Goal: Transaction & Acquisition: Download file/media

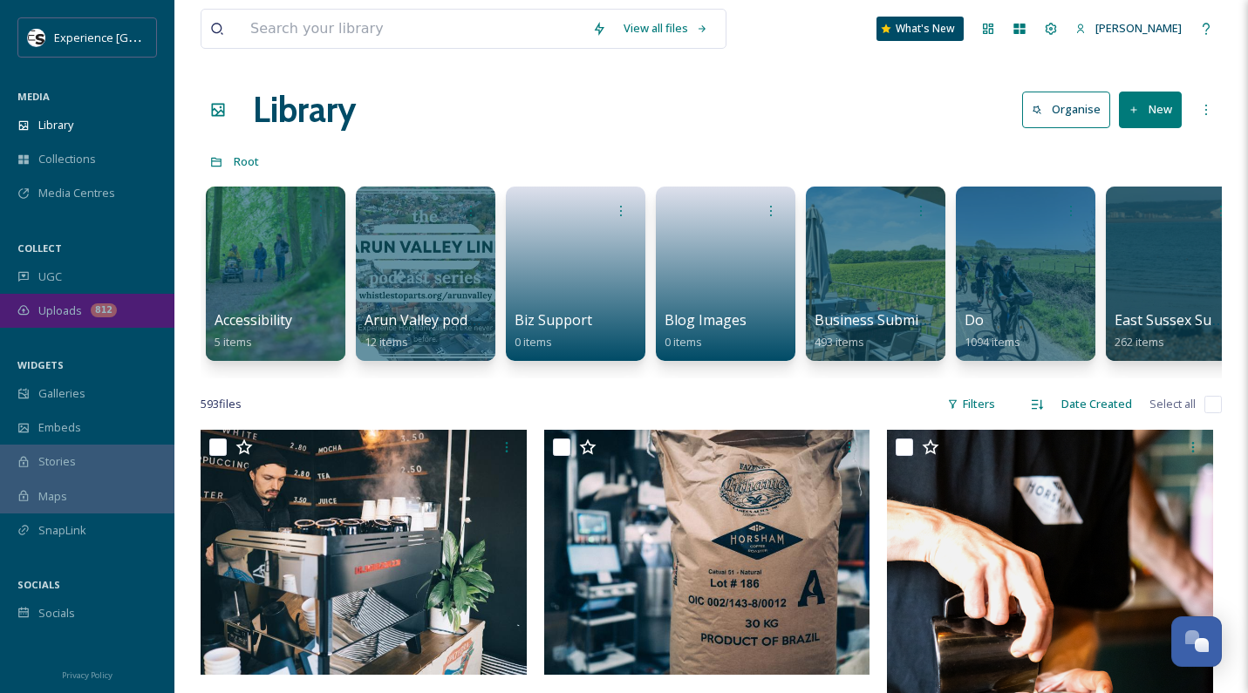
click at [52, 305] on span "Uploads" at bounding box center [60, 311] width 44 height 17
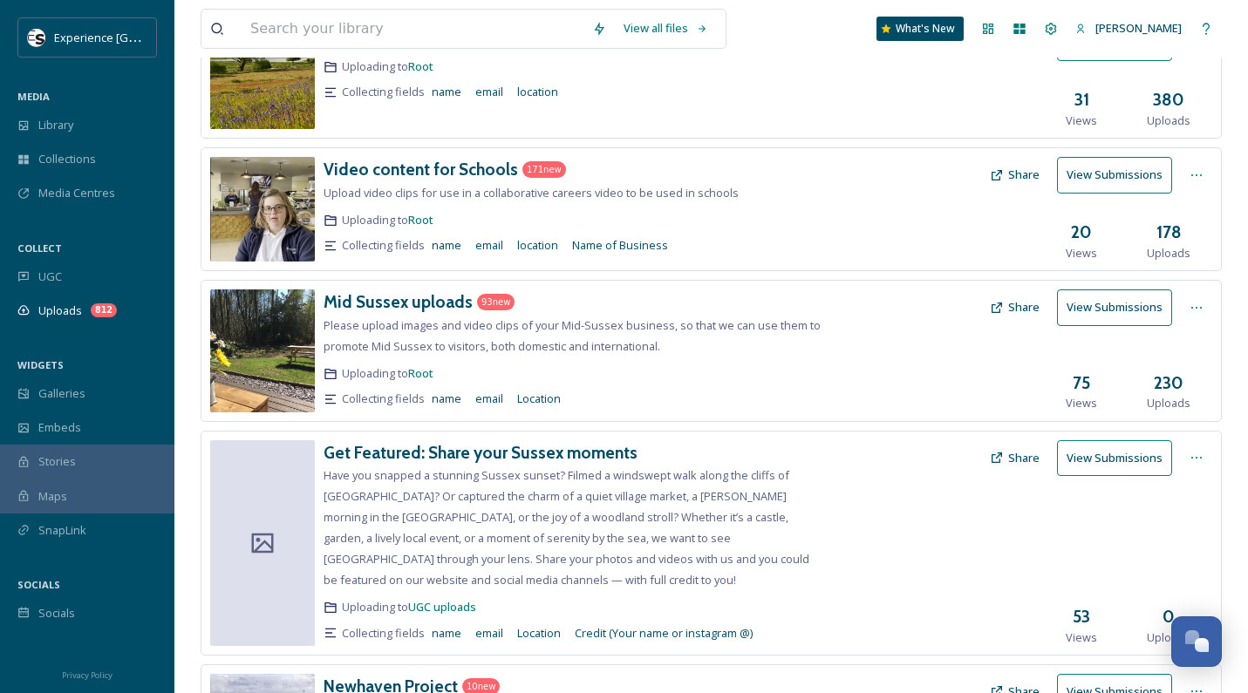
scroll to position [436, 0]
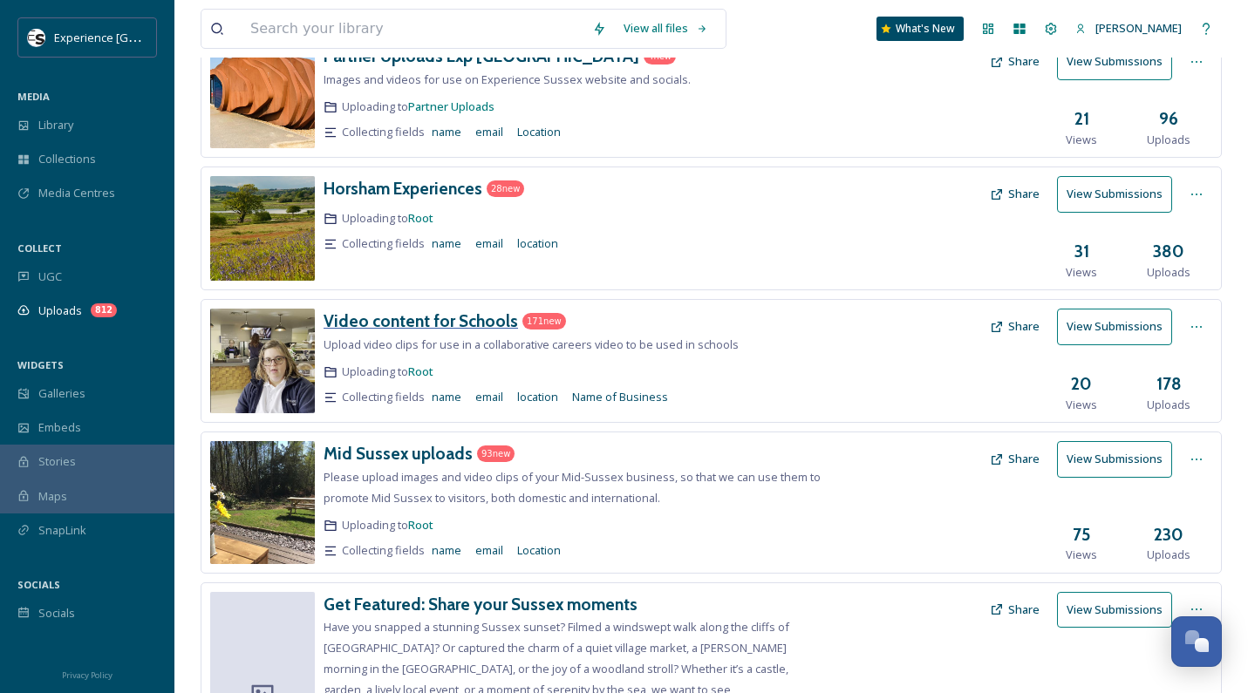
click at [432, 318] on h3 "Video content for Schools" at bounding box center [420, 320] width 194 height 21
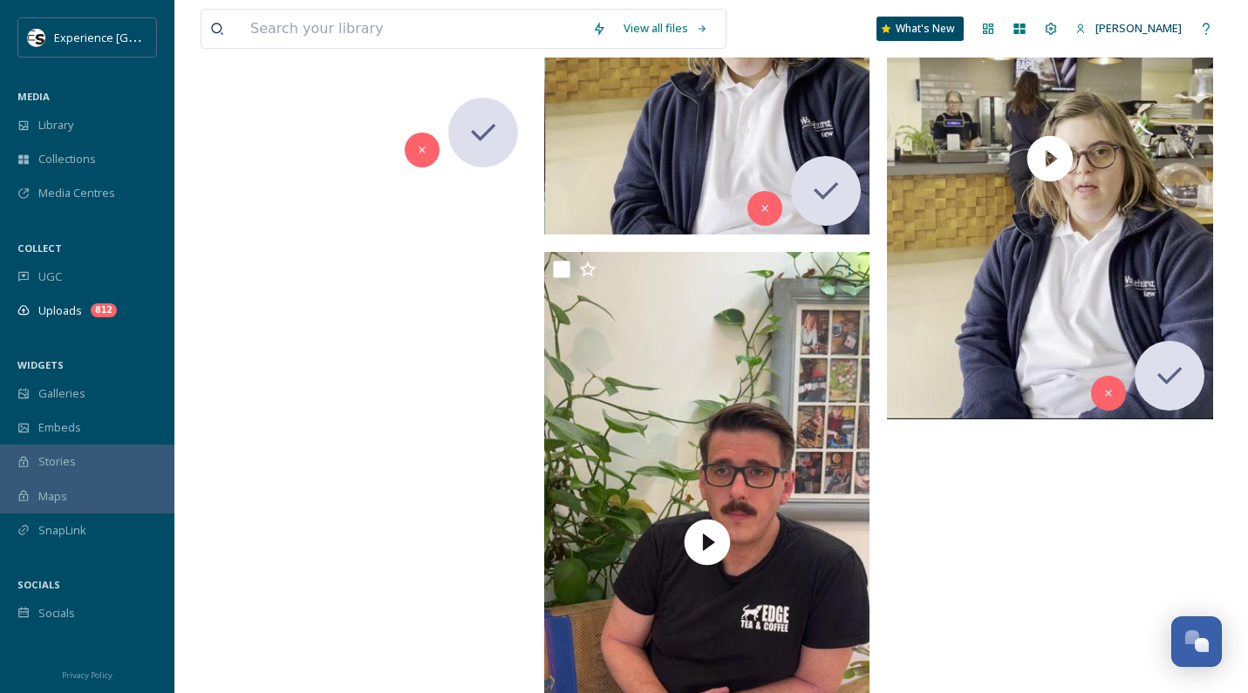
scroll to position [34487, 0]
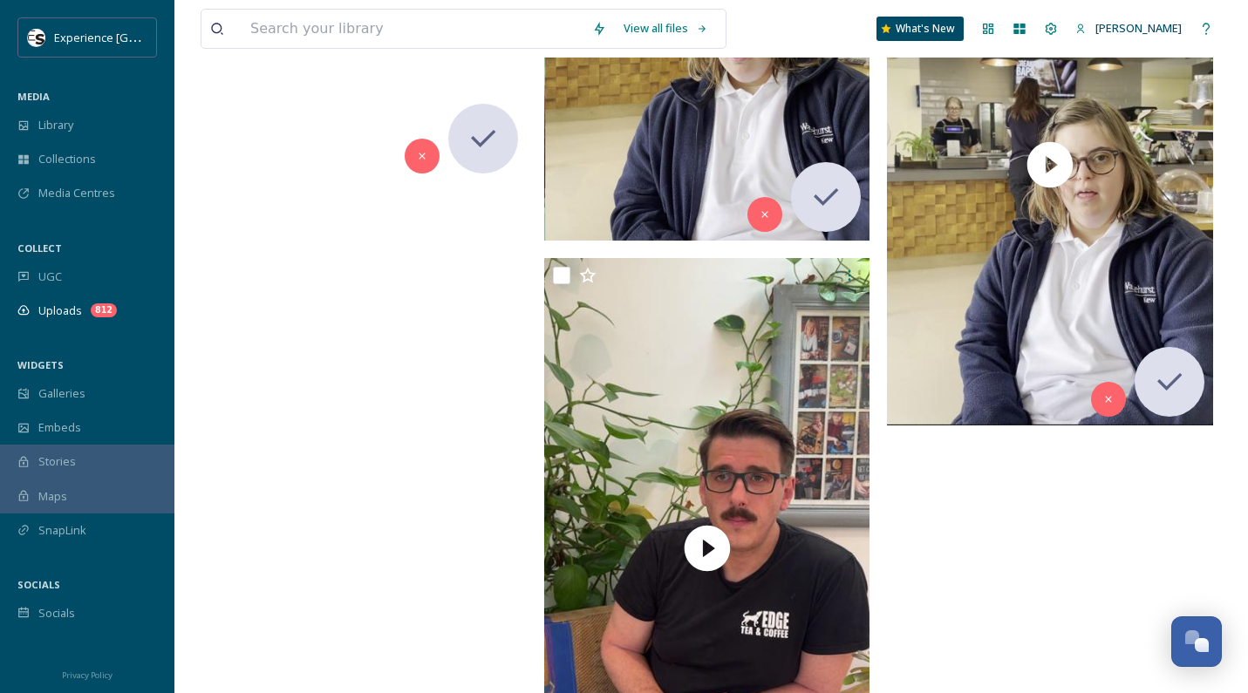
drag, startPoint x: 394, startPoint y: 415, endPoint x: 358, endPoint y: 424, distance: 36.8
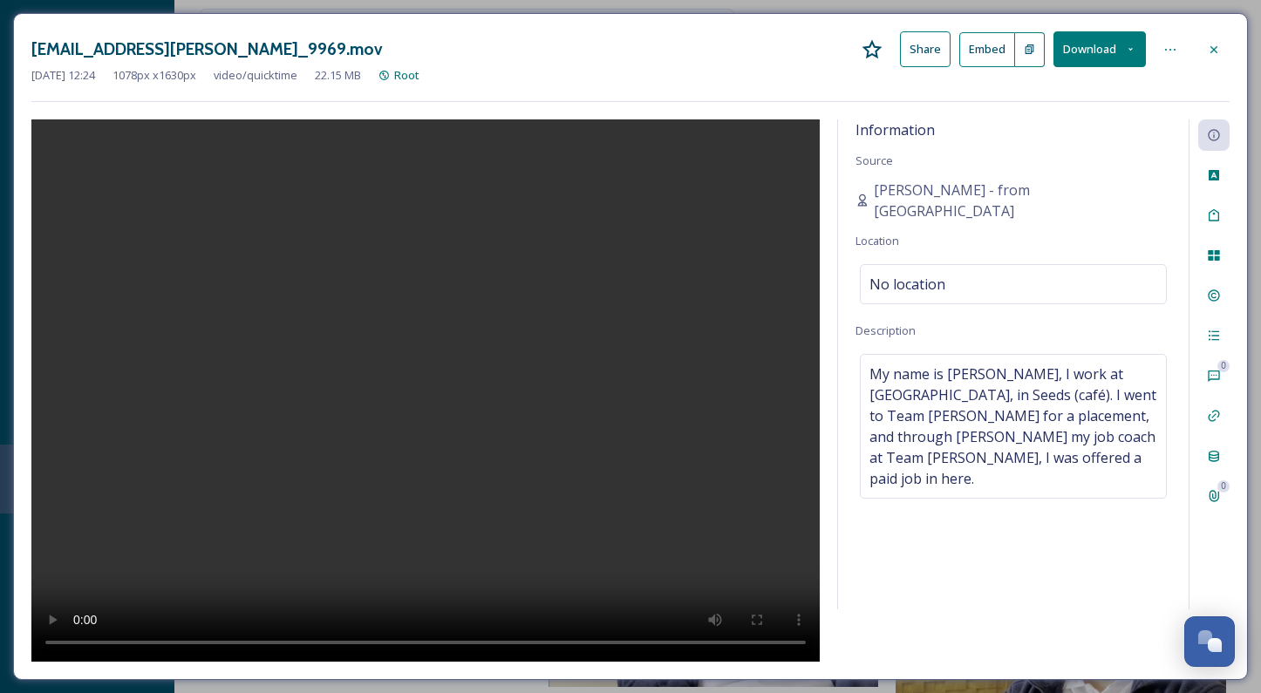
click at [1213, 47] on icon at bounding box center [1214, 50] width 14 height 14
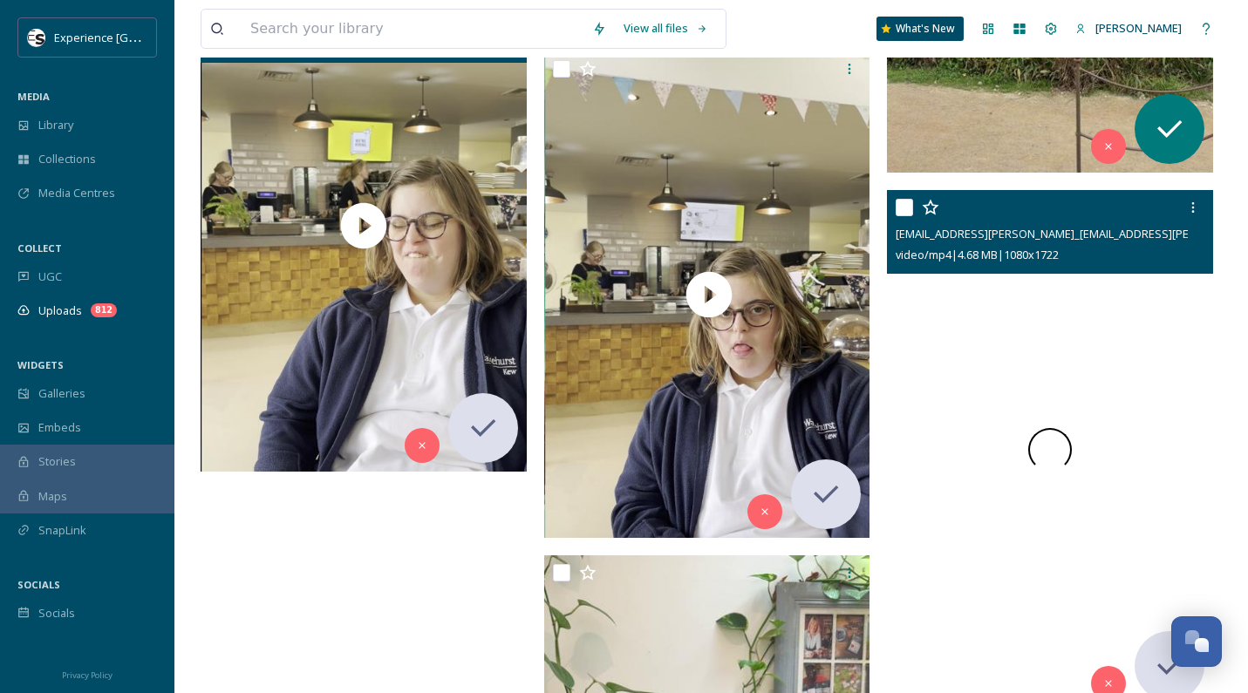
scroll to position [34661, 0]
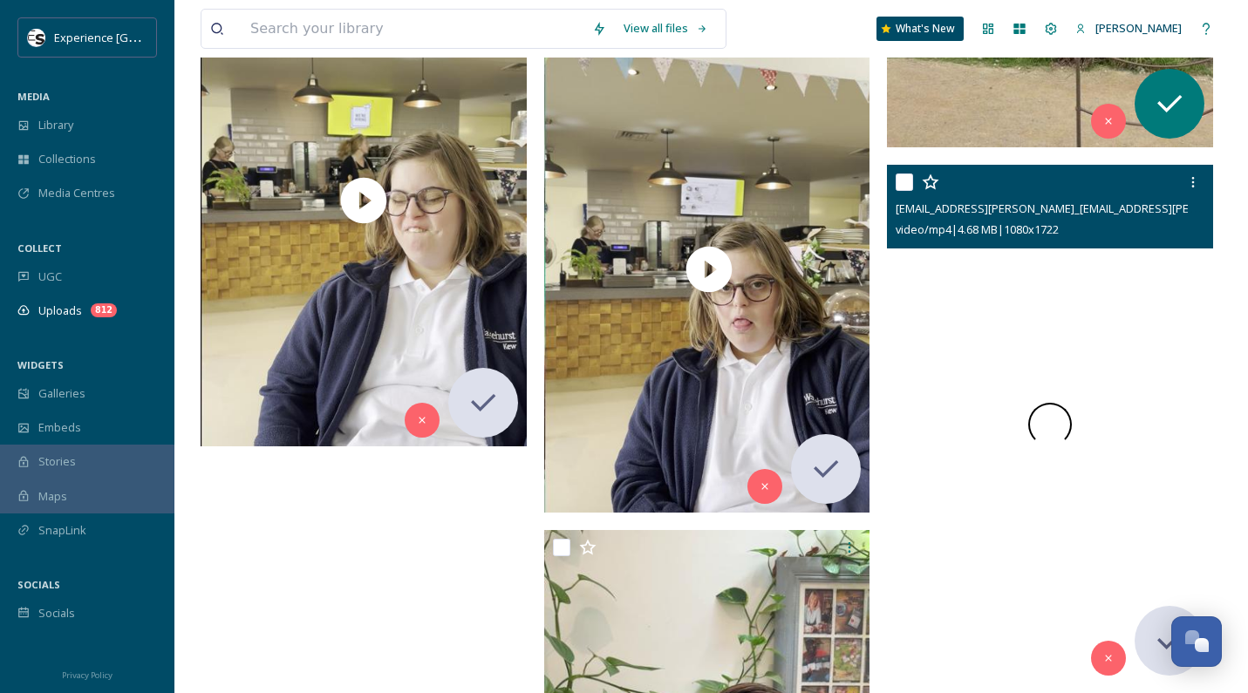
click at [1053, 418] on span at bounding box center [1050, 424] width 52 height 52
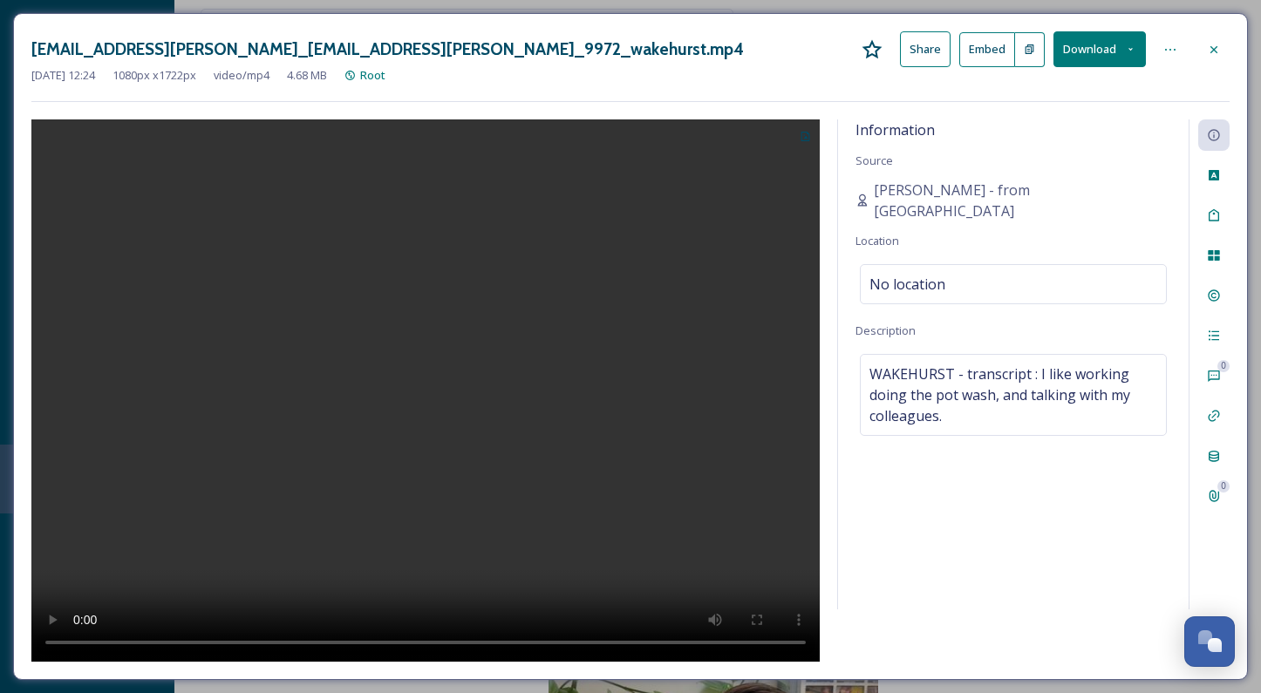
click at [1210, 45] on icon at bounding box center [1214, 50] width 14 height 14
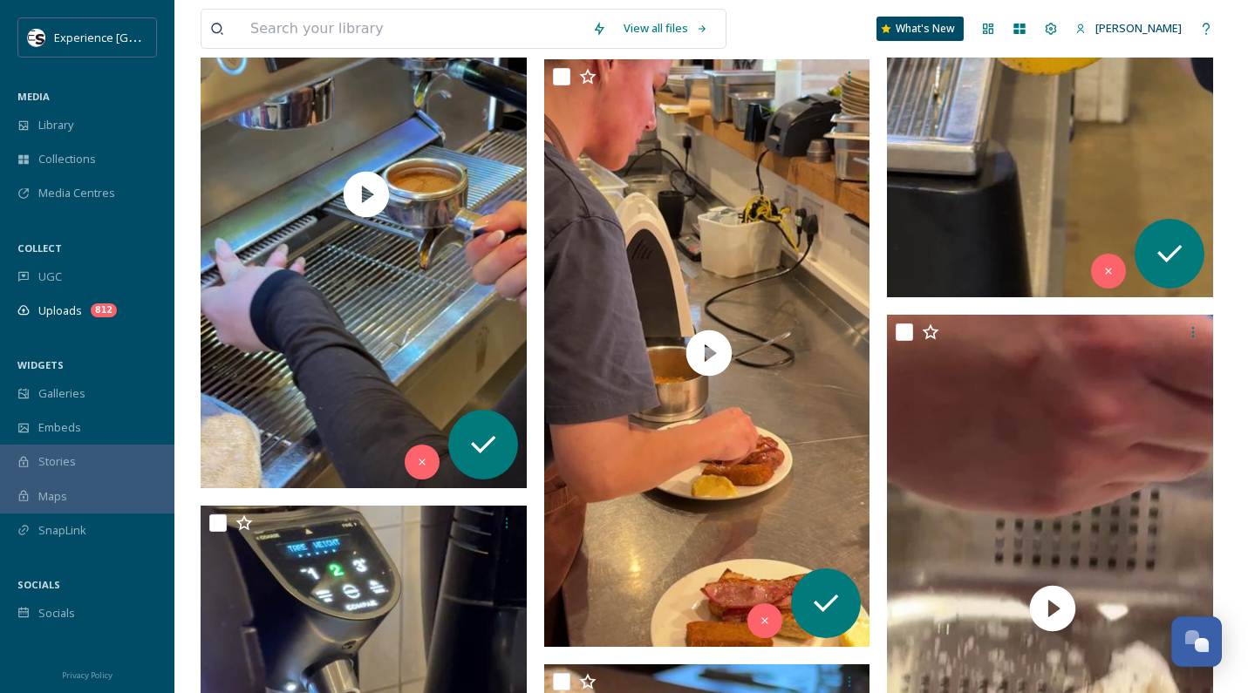
scroll to position [26091, 0]
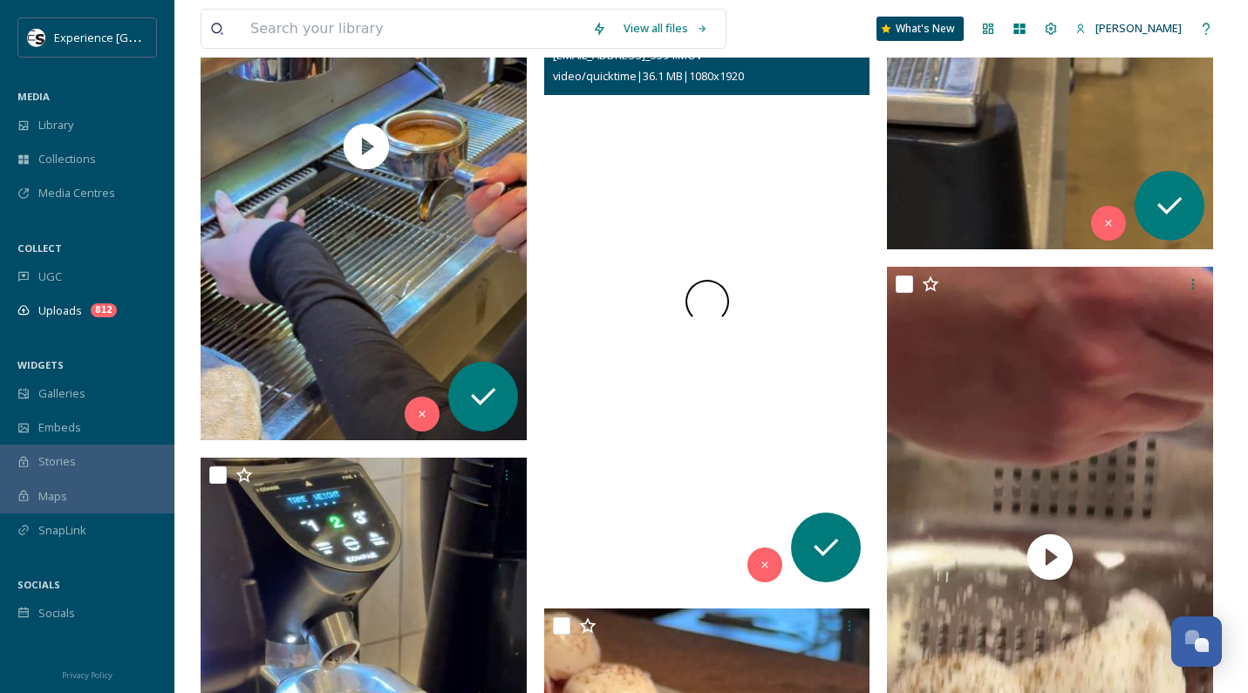
click at [712, 281] on div at bounding box center [707, 301] width 326 height 580
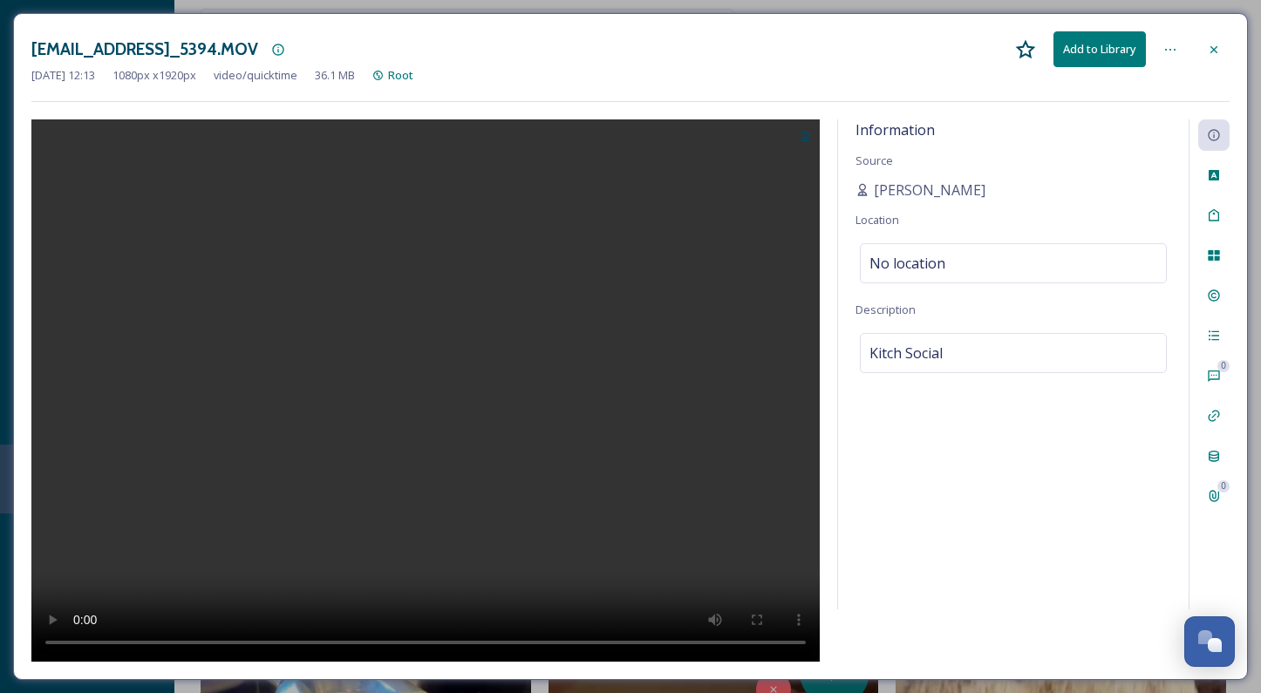
click at [1215, 45] on icon at bounding box center [1214, 50] width 14 height 14
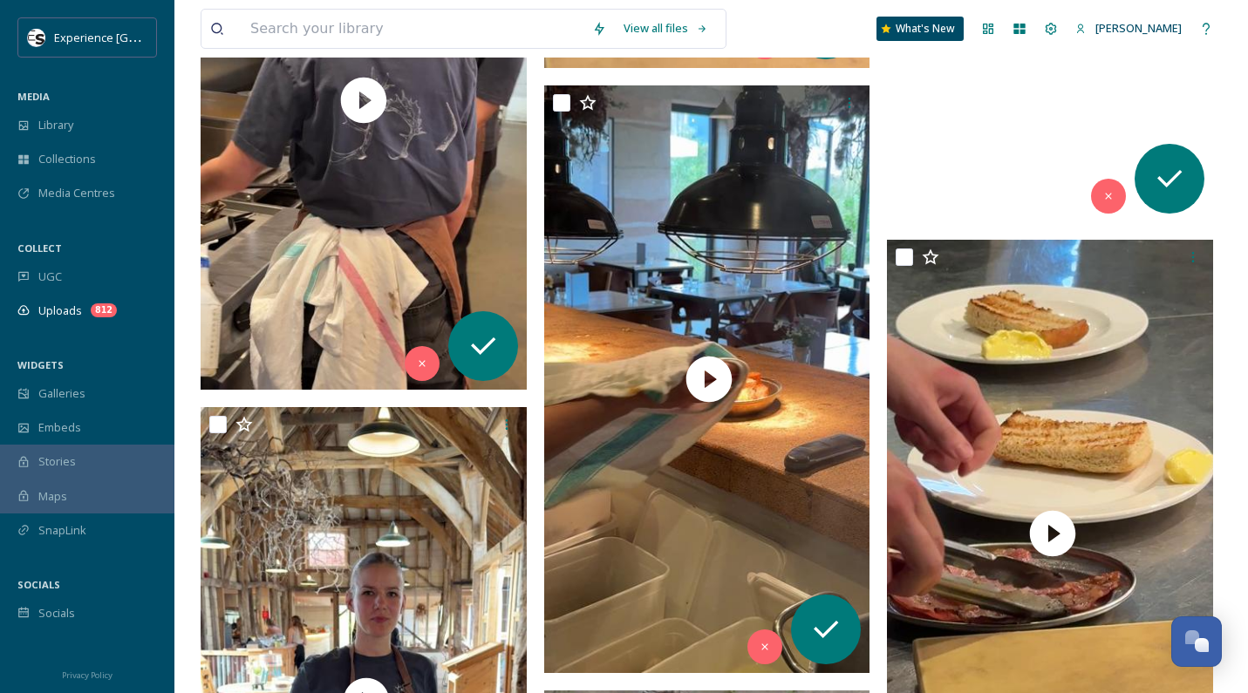
scroll to position [29142, 0]
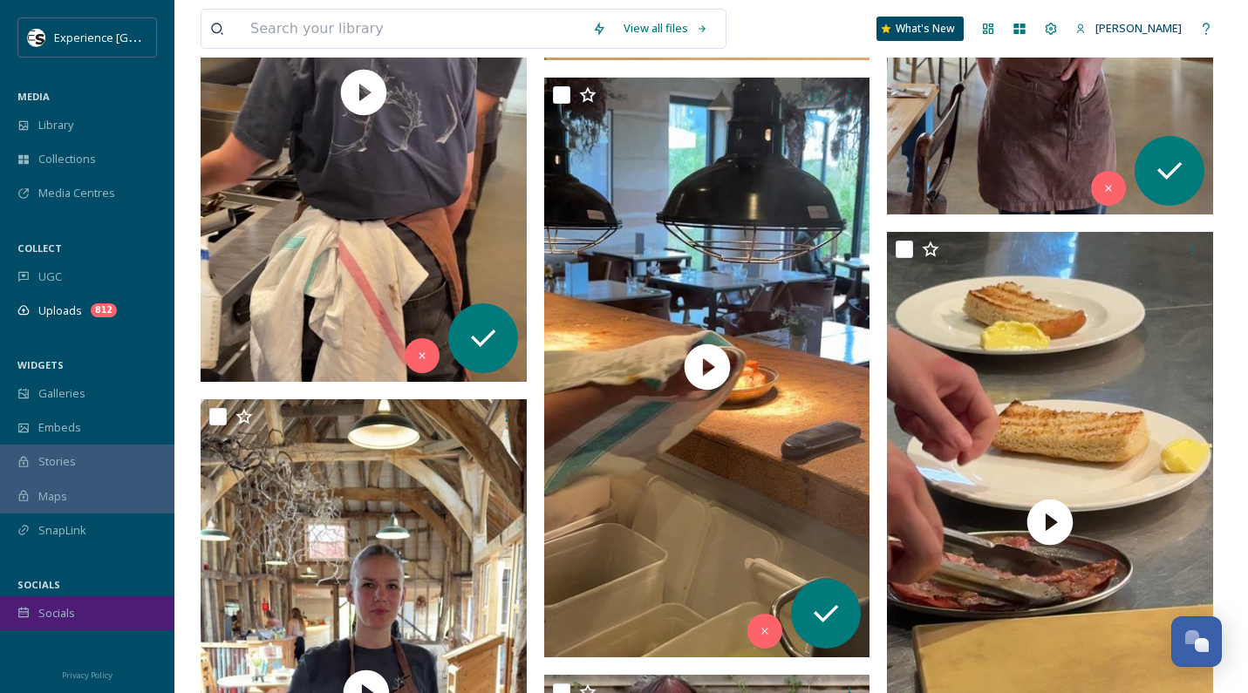
click at [59, 605] on span "Socials" at bounding box center [56, 613] width 37 height 17
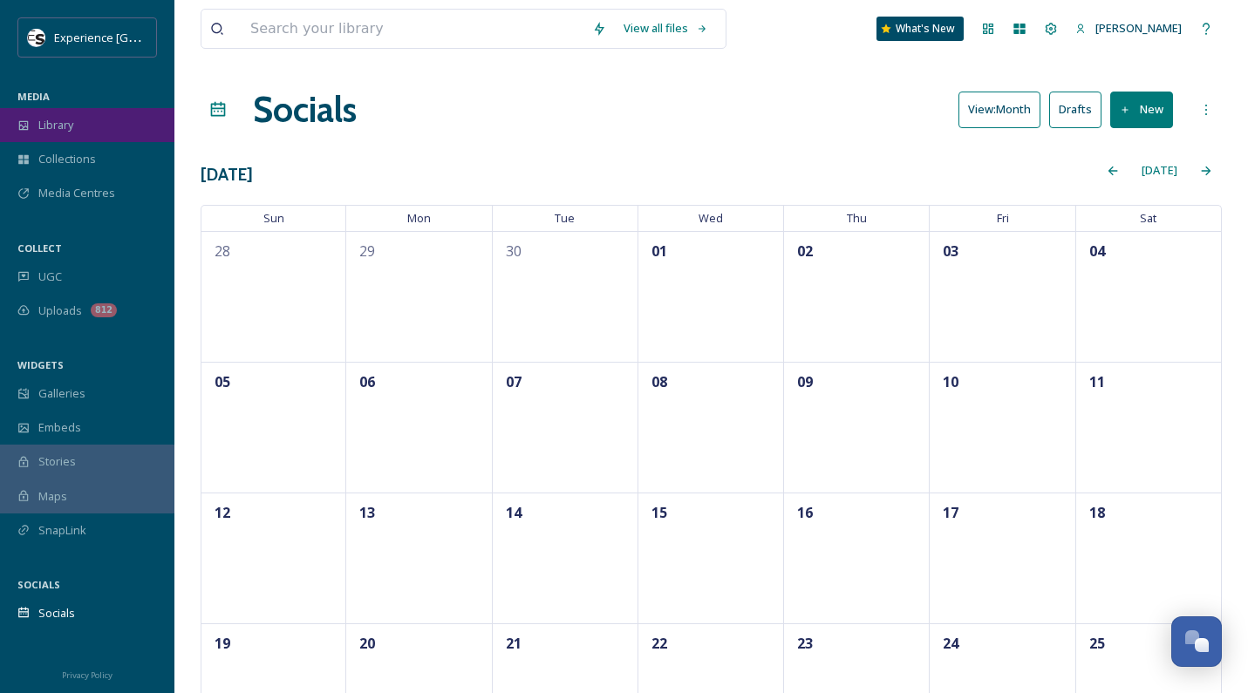
click at [65, 124] on span "Library" at bounding box center [55, 125] width 35 height 17
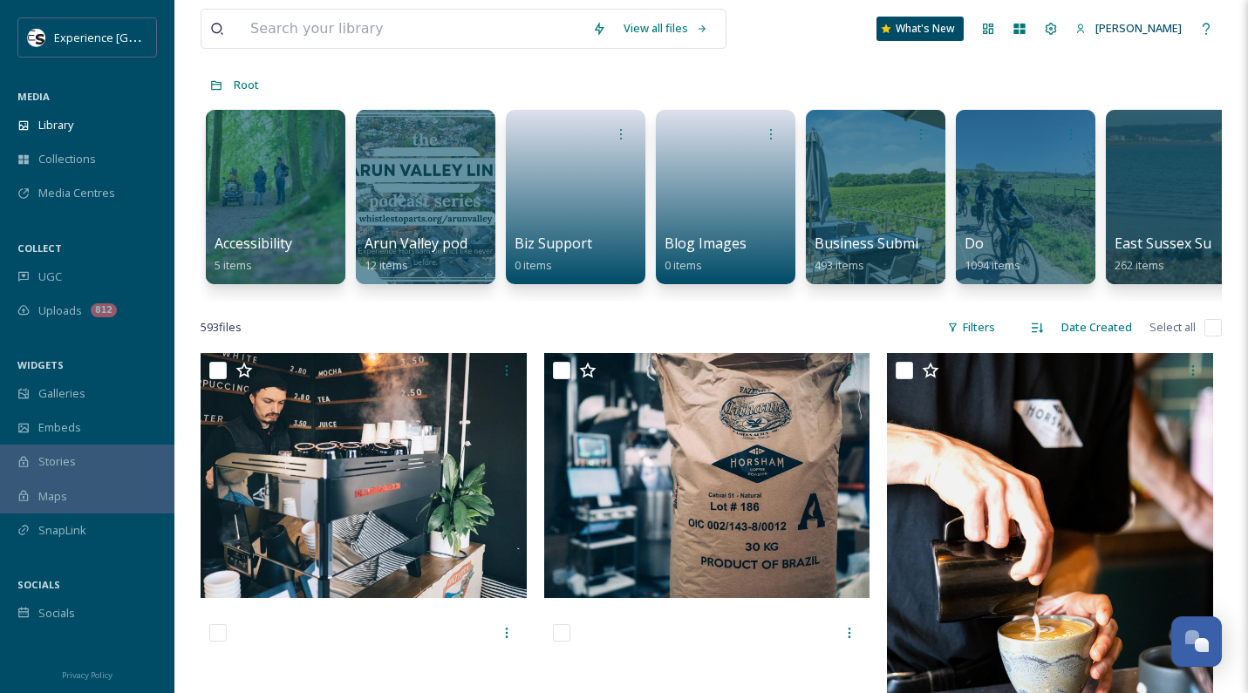
scroll to position [174, 0]
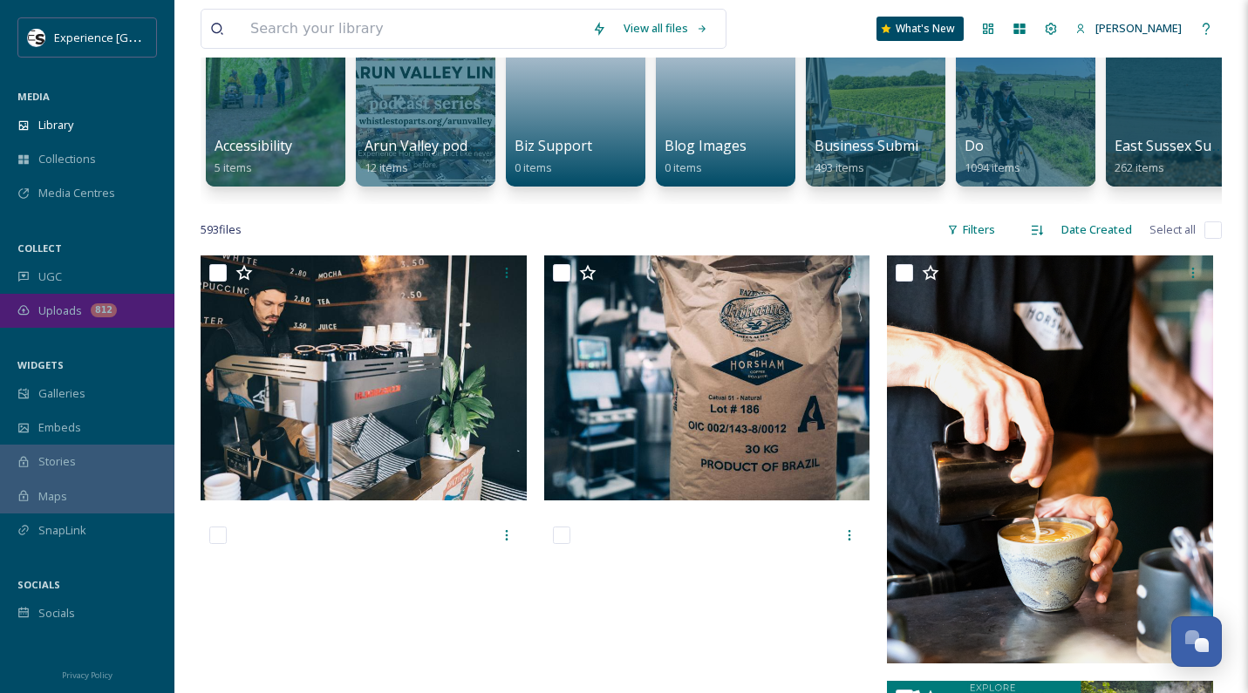
click at [58, 309] on span "Uploads" at bounding box center [60, 311] width 44 height 17
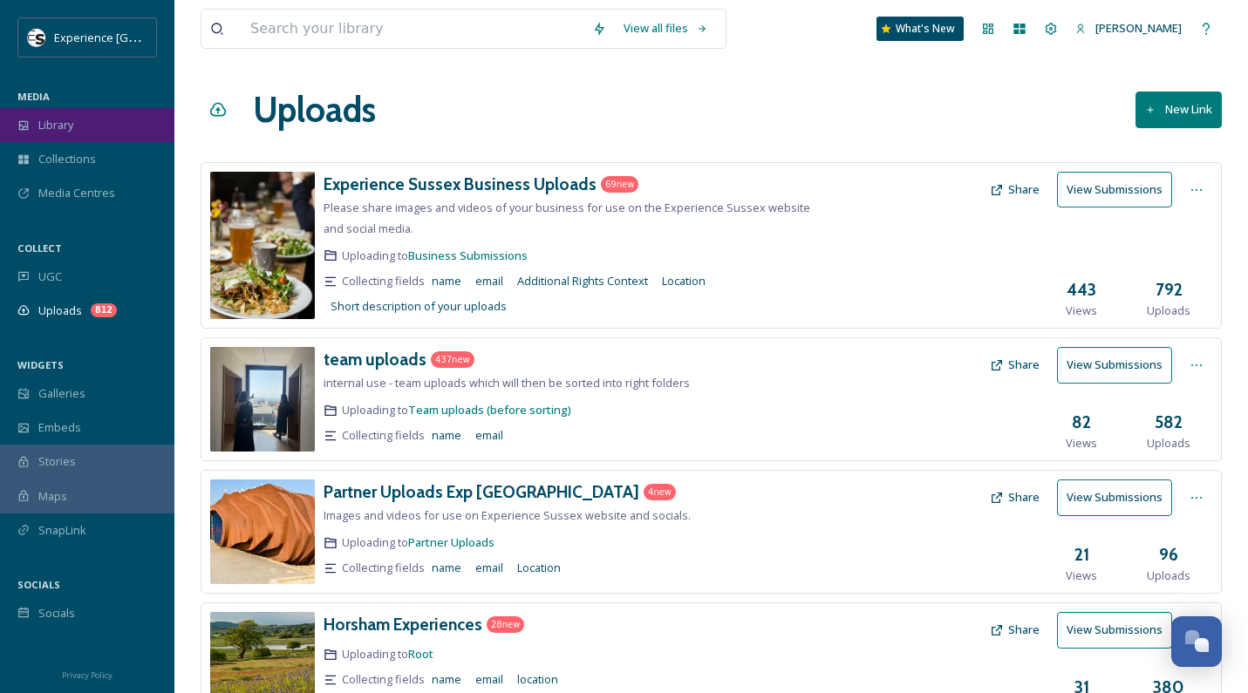
click at [61, 125] on span "Library" at bounding box center [55, 125] width 35 height 17
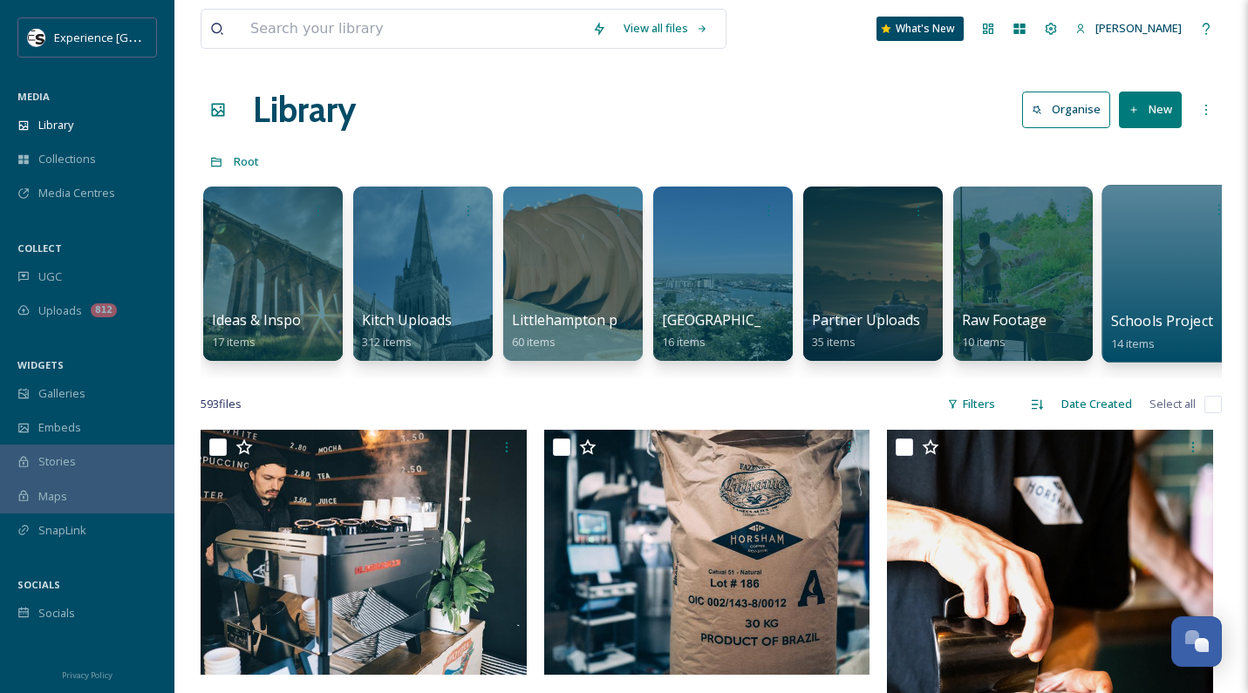
click at [1176, 255] on div at bounding box center [1172, 274] width 142 height 178
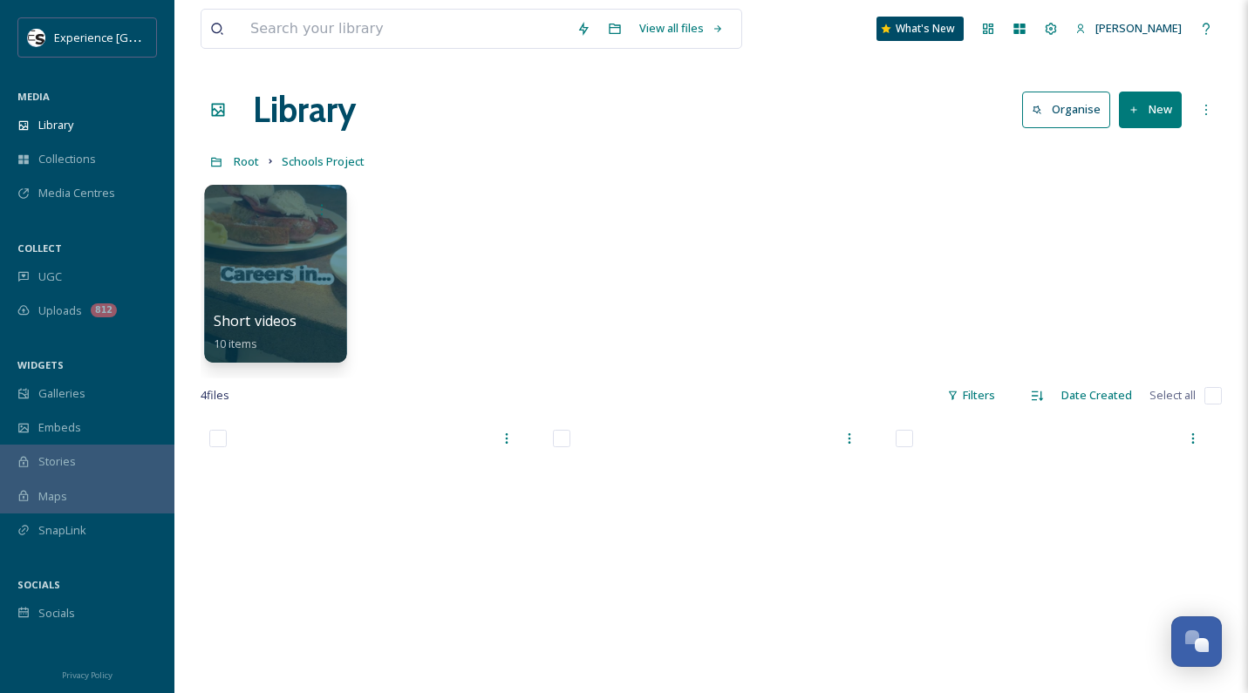
click at [293, 258] on div at bounding box center [275, 274] width 142 height 178
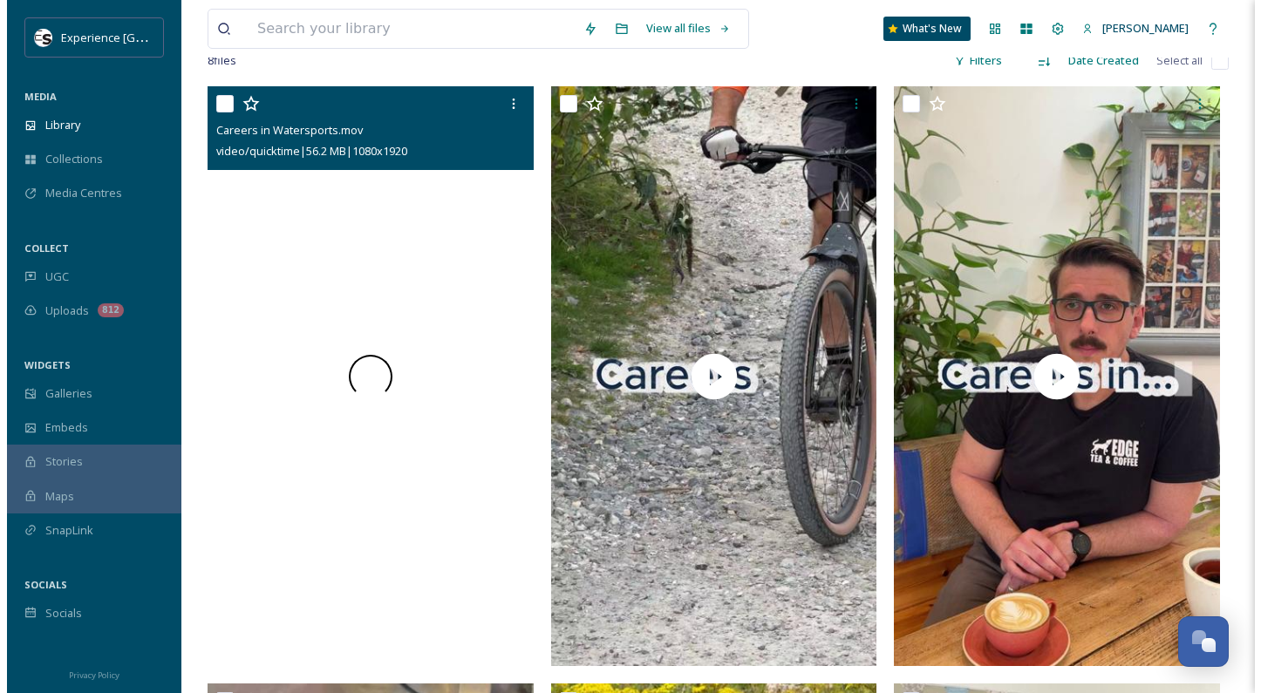
scroll to position [349, 0]
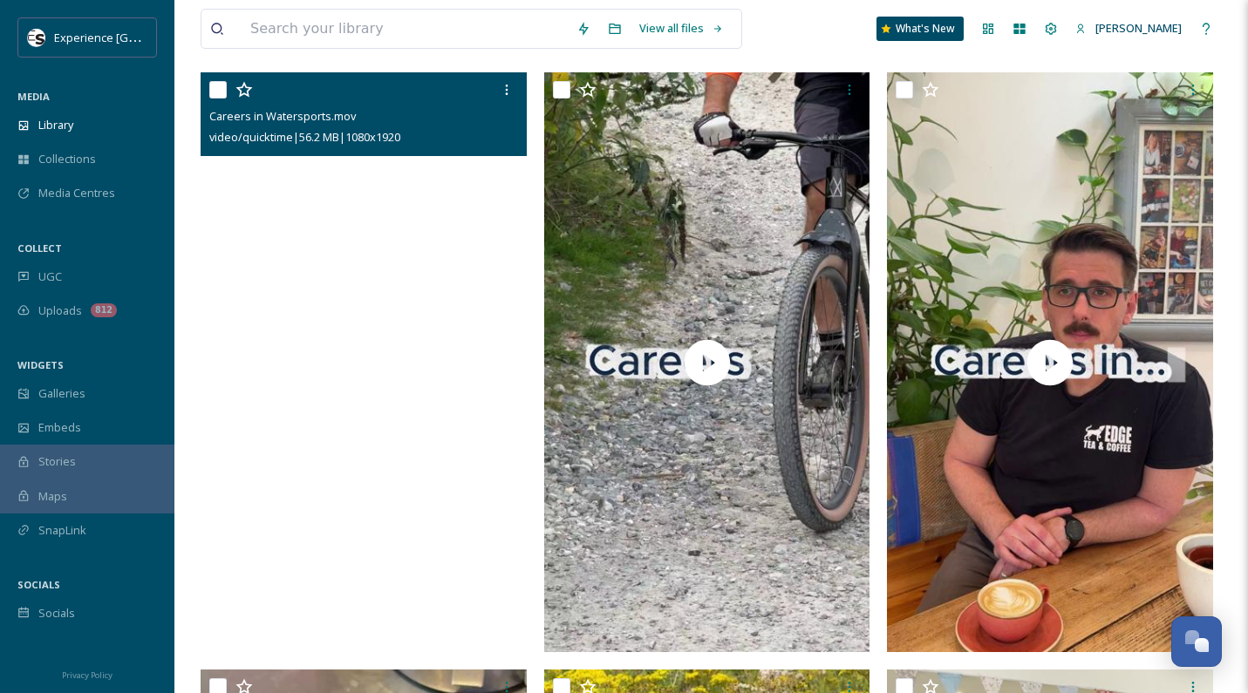
click at [362, 363] on video "Careers in Watersports.mov" at bounding box center [364, 362] width 326 height 580
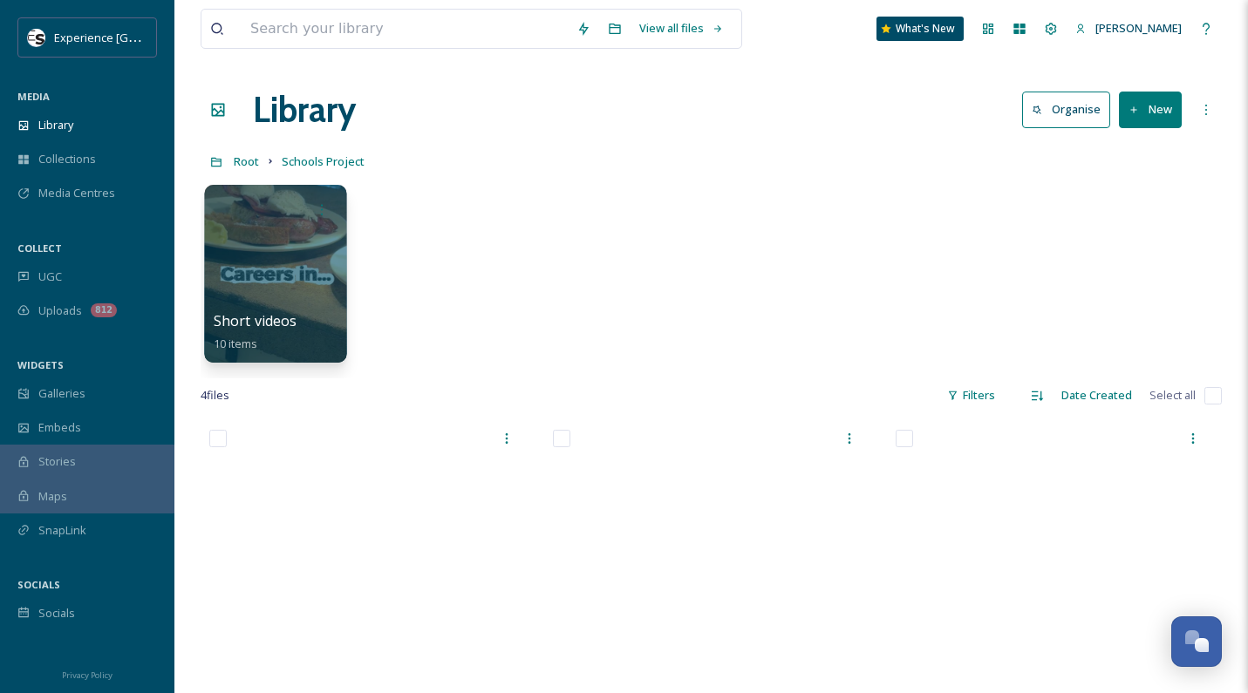
click at [266, 227] on div at bounding box center [275, 274] width 142 height 178
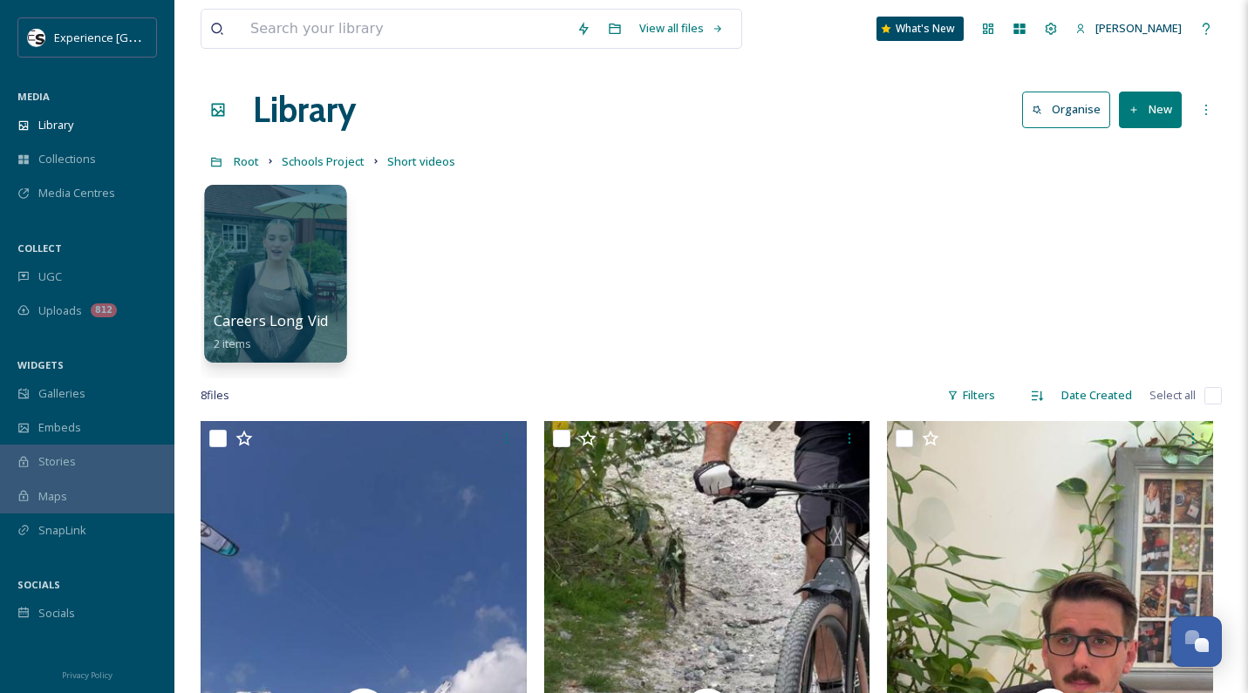
click at [290, 255] on div at bounding box center [275, 274] width 142 height 178
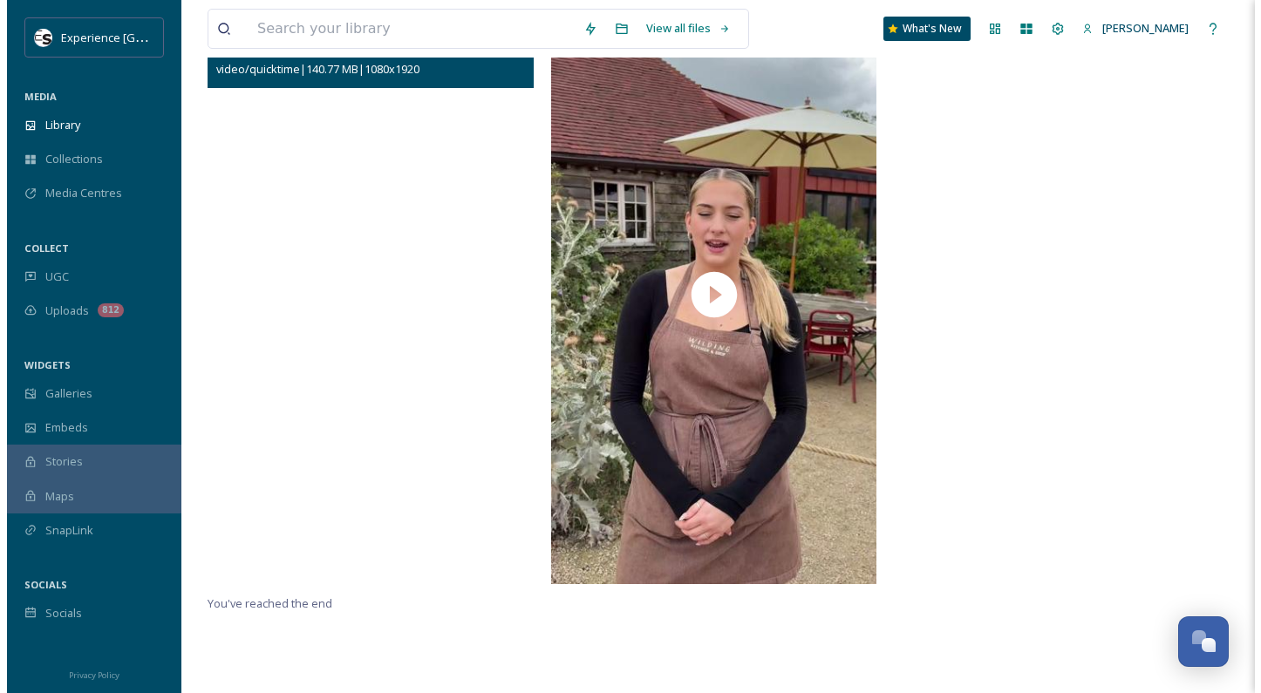
scroll to position [238, 0]
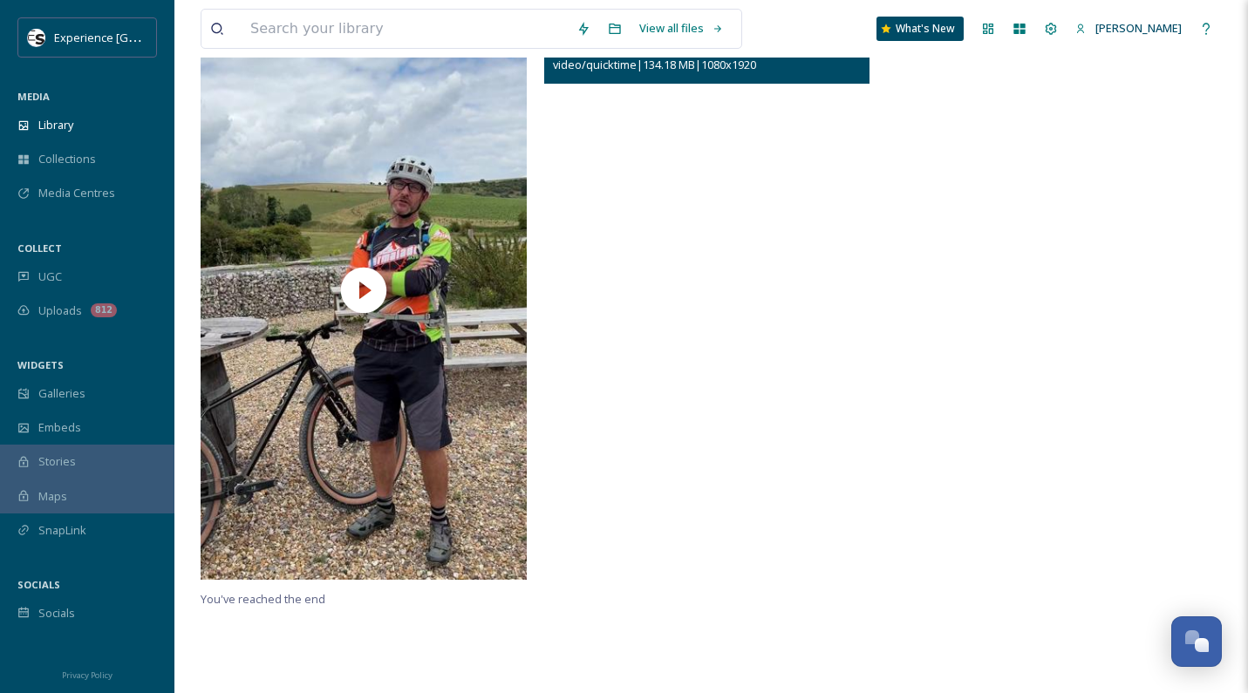
click at [727, 295] on video "Hospitality Long Vid.mov" at bounding box center [707, 290] width 326 height 580
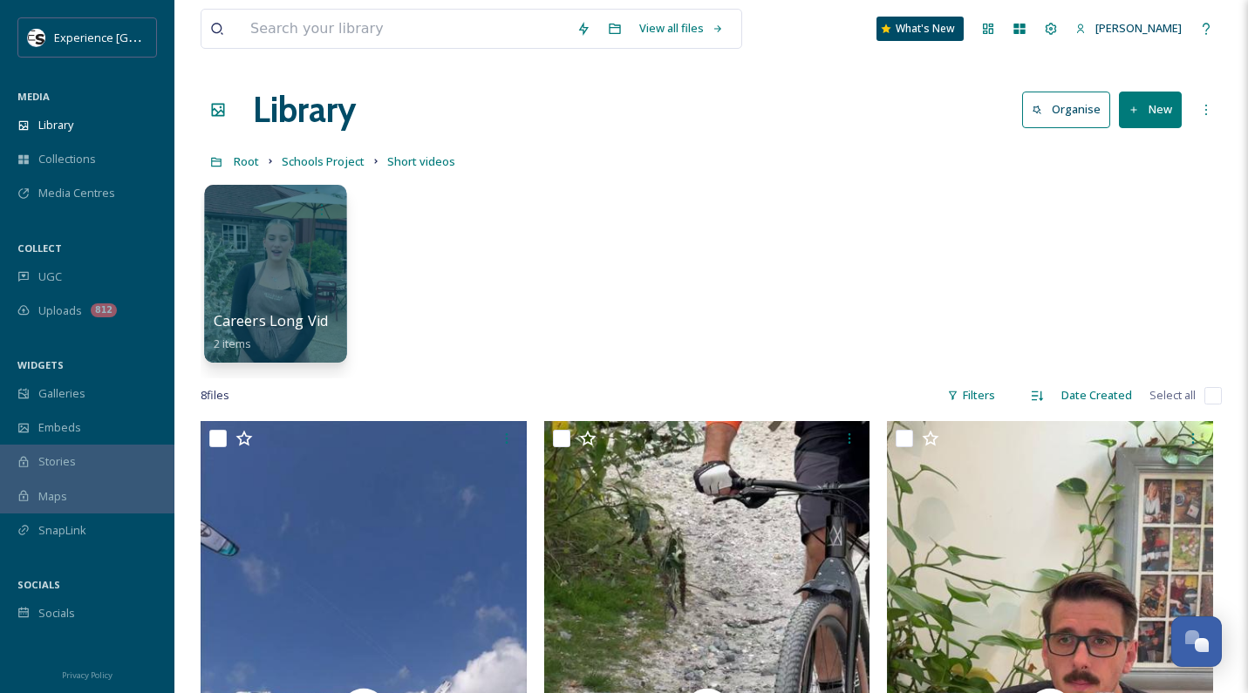
click at [282, 263] on div at bounding box center [275, 274] width 142 height 178
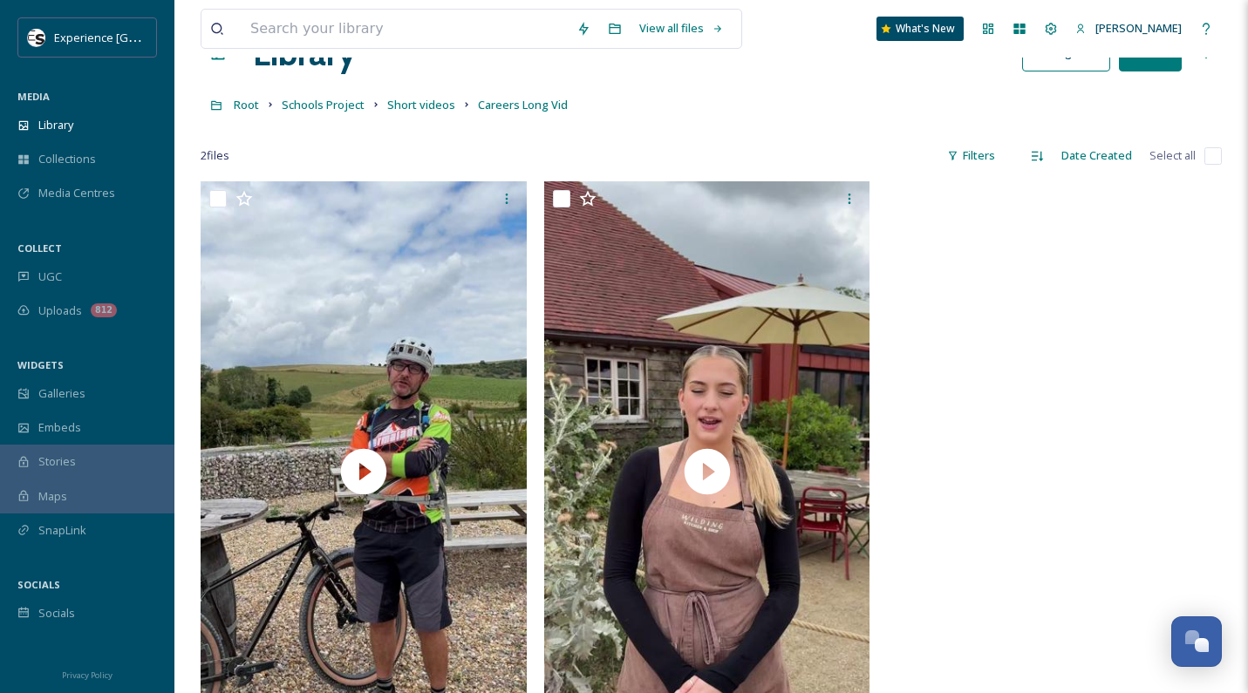
scroll to position [87, 0]
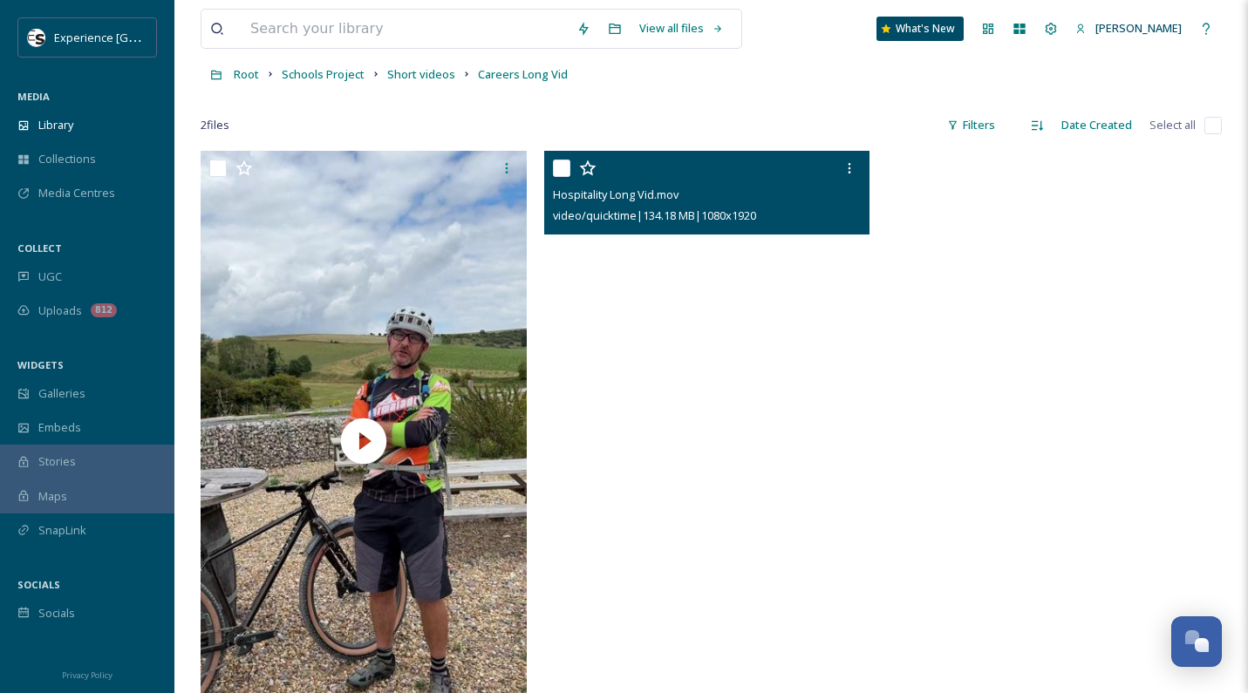
click at [703, 426] on video "Hospitality Long Vid.mov" at bounding box center [707, 441] width 326 height 580
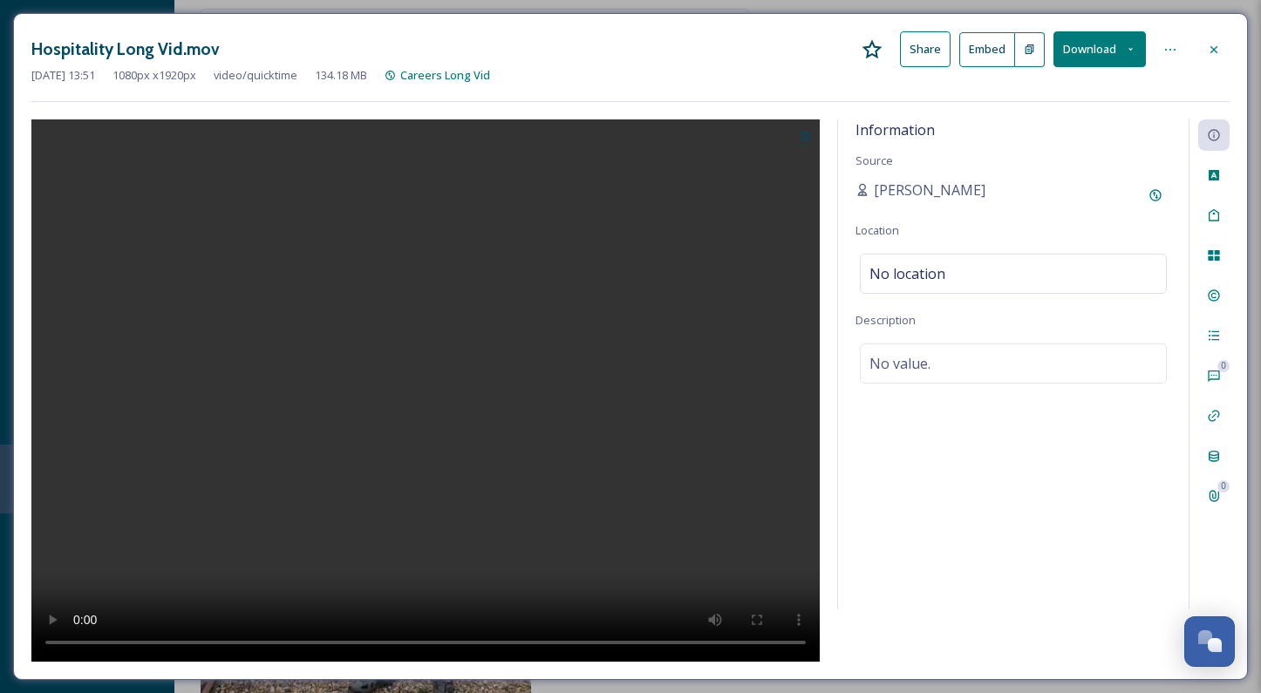
click at [1090, 49] on button "Download" at bounding box center [1099, 49] width 92 height 36
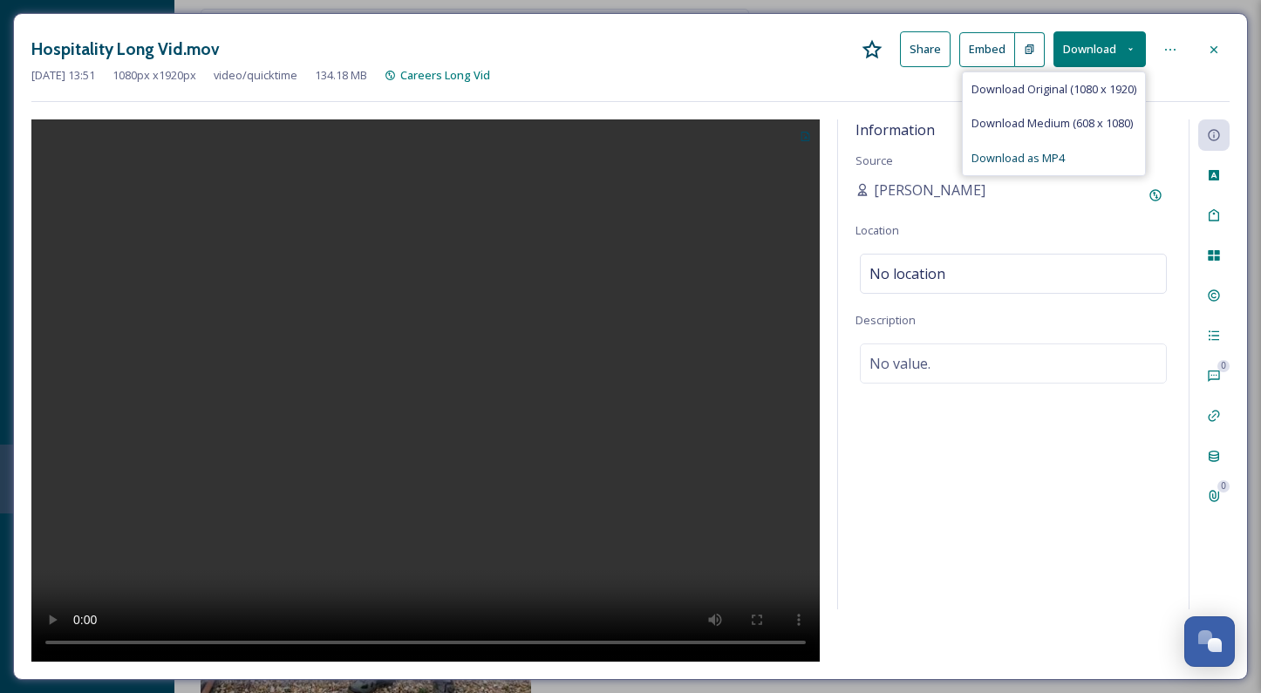
click at [1013, 152] on span "Download as MP4" at bounding box center [1017, 158] width 93 height 17
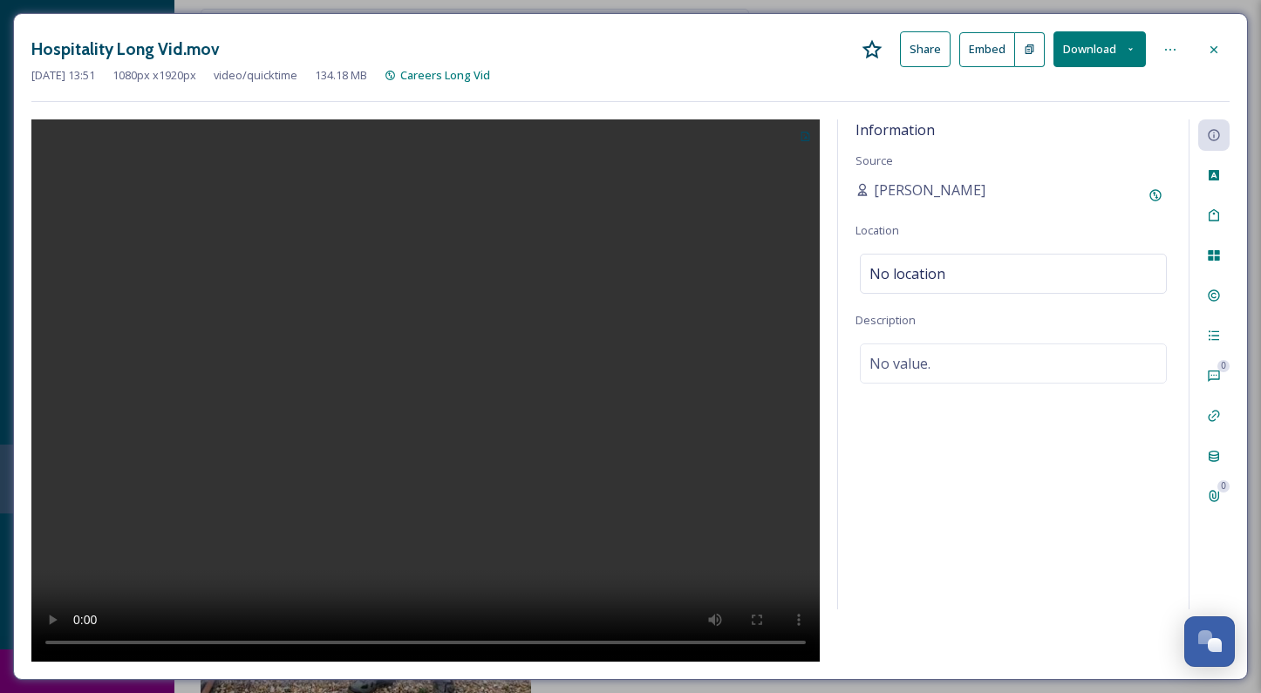
click at [1209, 50] on icon at bounding box center [1214, 50] width 14 height 14
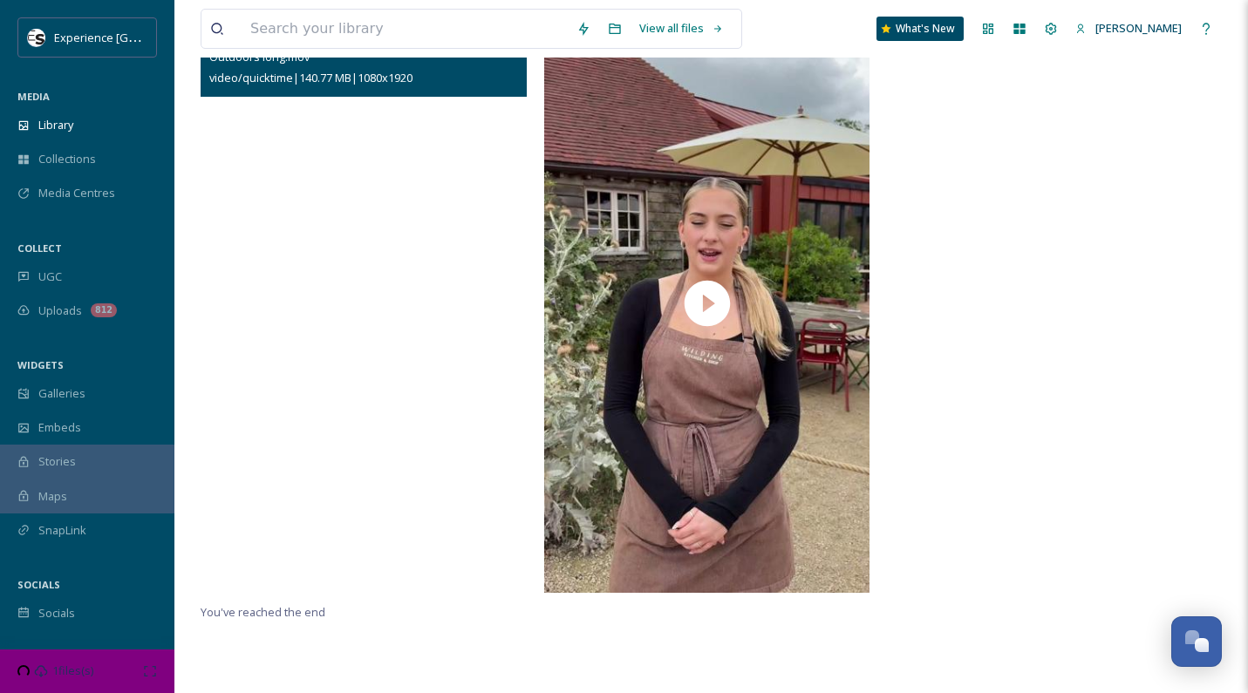
scroll to position [238, 0]
